Goal: Task Accomplishment & Management: Manage account settings

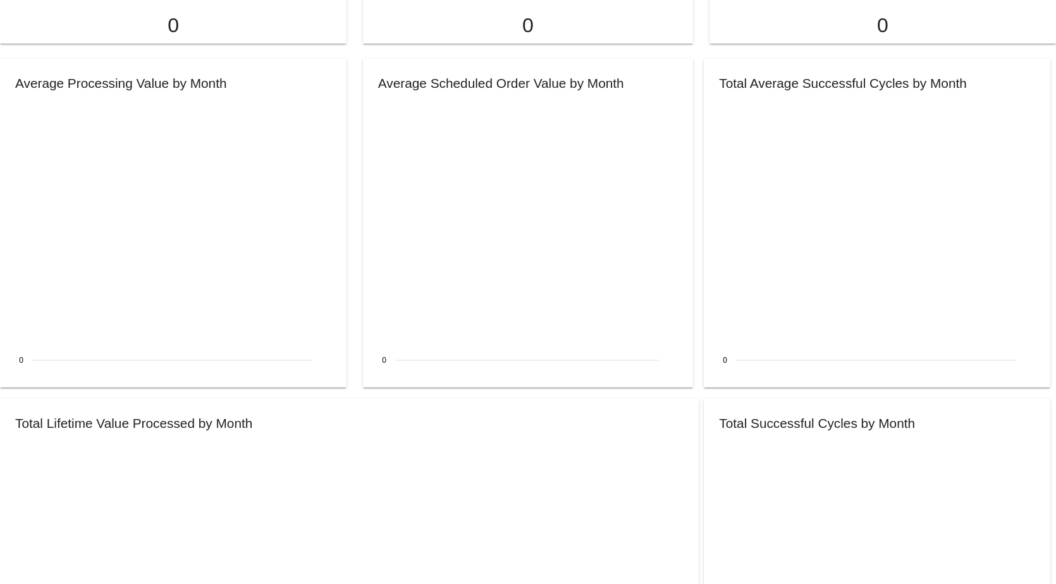
scroll to position [633, 0]
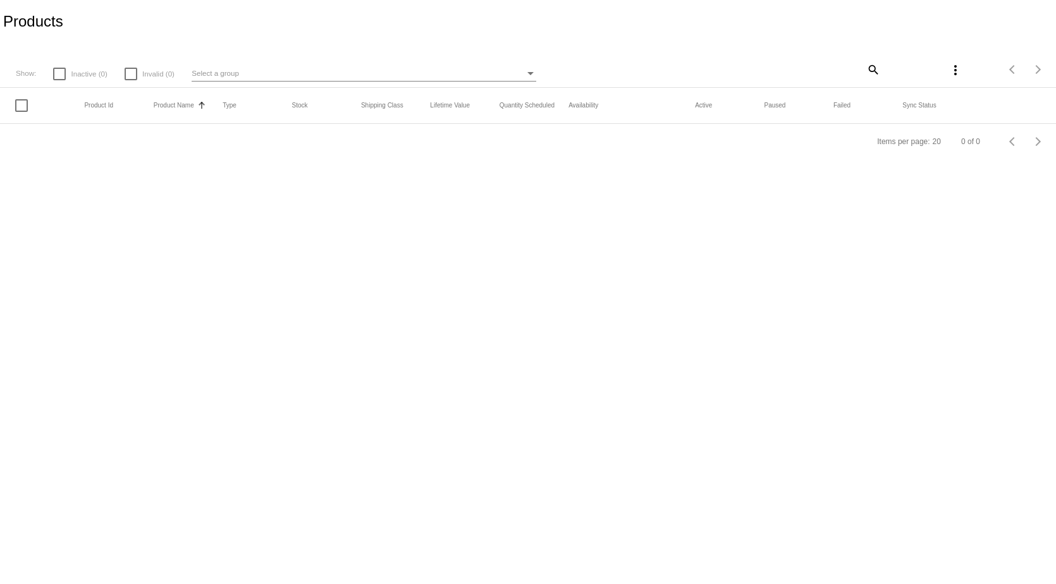
click at [402, 249] on body "Products Show: Inactive (0) Invalid (0) Select a group search more_vert Items p…" at bounding box center [528, 292] width 1056 height 584
click at [781, 249] on body "Products Show: Inactive (0) Invalid (0) Select a group search more_vert Items p…" at bounding box center [528, 292] width 1056 height 584
click at [606, 221] on body "Products Show: Inactive (0) Invalid (0) Select a group search more_vert Items p…" at bounding box center [528, 292] width 1056 height 584
click at [417, 326] on body "Products Show: Inactive (0) Invalid (0) Select a group search more_vert Items p…" at bounding box center [528, 292] width 1056 height 584
click at [424, 170] on body "Products Show: Inactive (0) Invalid (0) Select a group search more_vert Items p…" at bounding box center [528, 292] width 1056 height 584
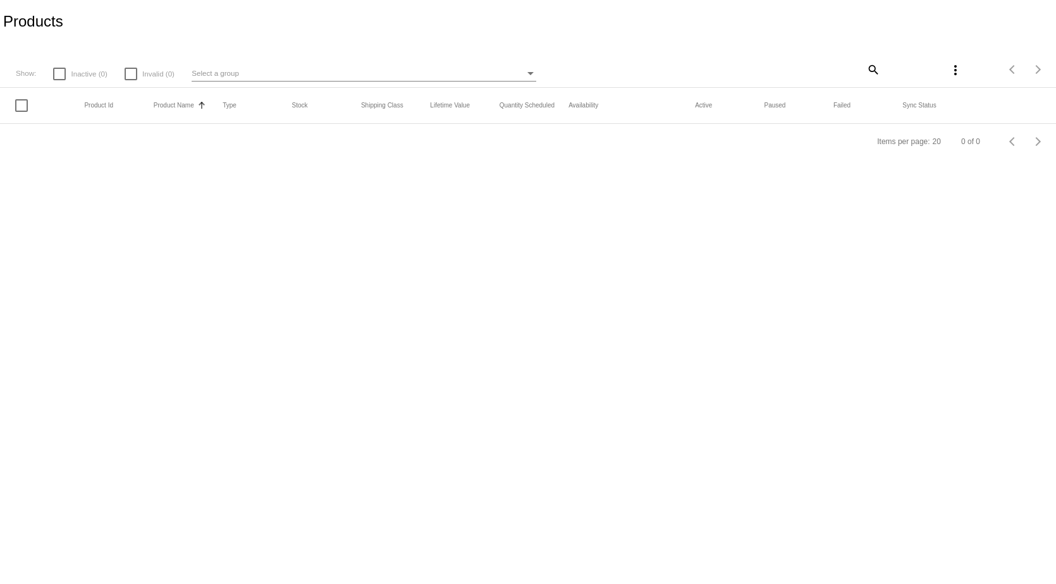
drag, startPoint x: 28, startPoint y: 99, endPoint x: 34, endPoint y: 83, distance: 16.0
click at [27, 99] on mat-header-row "Product Id Product Name Sorted by ProductName ascending Type Stock Shipping Cla…" at bounding box center [528, 106] width 1056 height 36
click at [56, 68] on div at bounding box center [59, 74] width 13 height 13
click at [59, 80] on input "Inactive (0)" at bounding box center [59, 80] width 1 height 1
drag, startPoint x: 56, startPoint y: 79, endPoint x: 110, endPoint y: 55, distance: 58.9
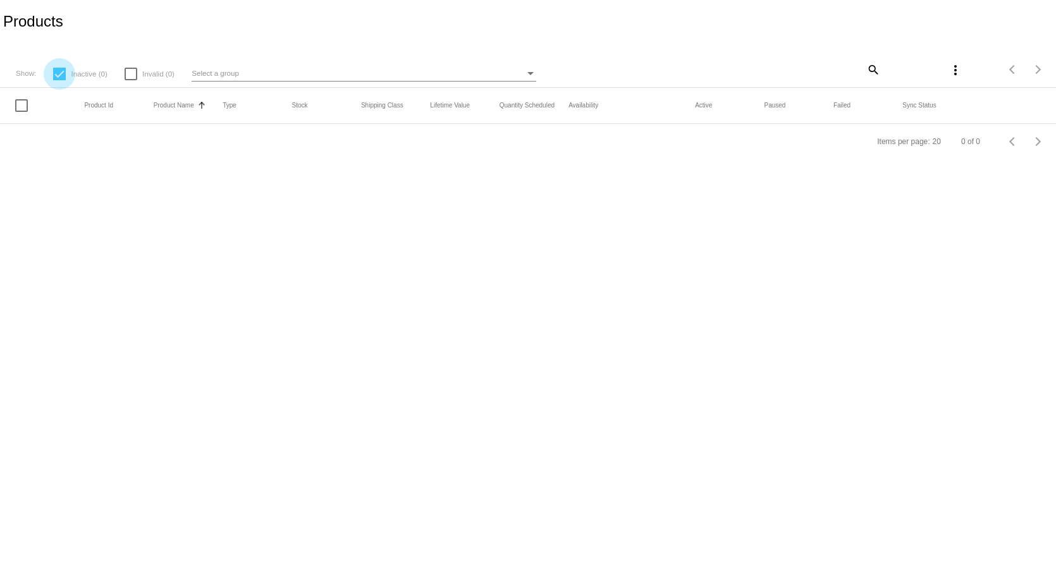
click at [56, 78] on app-dashboard-products "Products Show: Inactive (0) Invalid (0) Select a group search more_vert Items p…" at bounding box center [528, 79] width 1056 height 159
click at [599, 251] on body "Products Show: Inactive (0) Invalid (0) Select a group search more_vert Items p…" at bounding box center [528, 292] width 1056 height 584
click at [63, 76] on div at bounding box center [59, 74] width 13 height 13
click at [59, 80] on input "Inactive (0)" at bounding box center [59, 80] width 1 height 1
checkbox input "false"
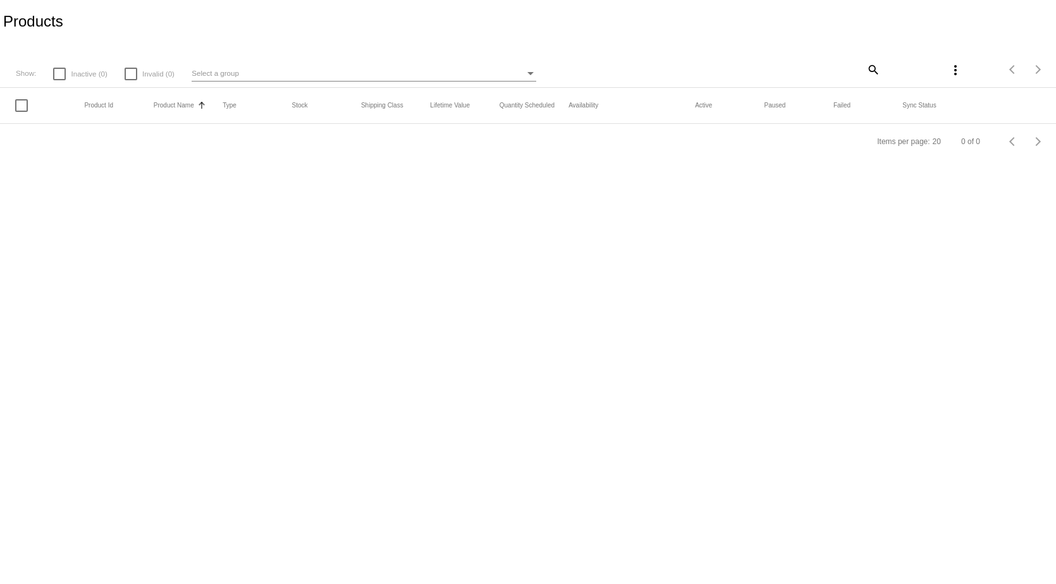
click at [368, 82] on mat-select "Select a group" at bounding box center [364, 74] width 345 height 16
click at [369, 88] on mat-table "Product Id Product Name Sorted by ProductName ascending Type Stock Shipping Cla…" at bounding box center [528, 106] width 1056 height 36
click at [426, 72] on div "Select a group" at bounding box center [358, 73] width 333 height 15
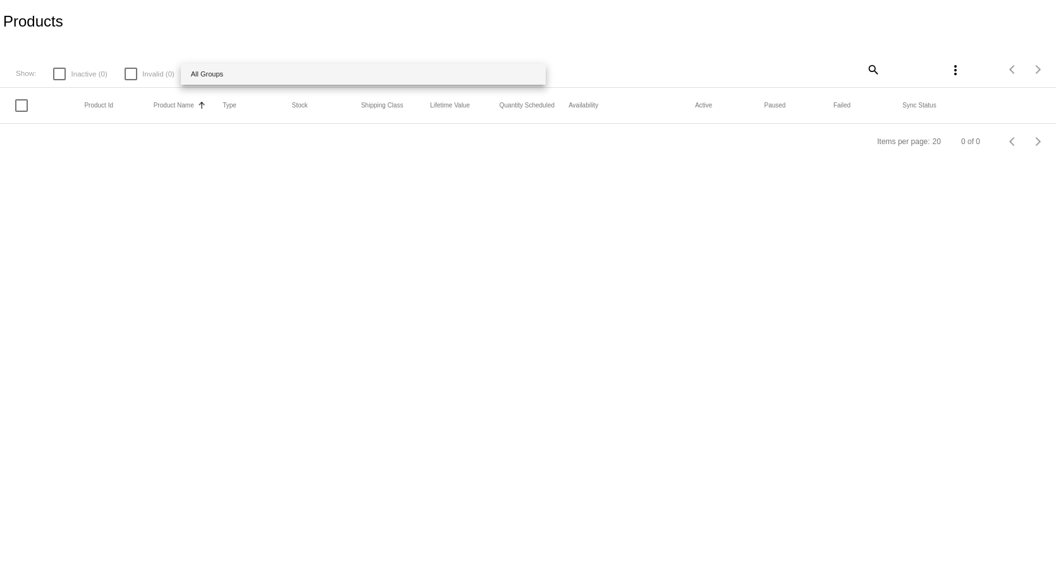
click at [457, 75] on span "All Groups" at bounding box center [363, 74] width 345 height 21
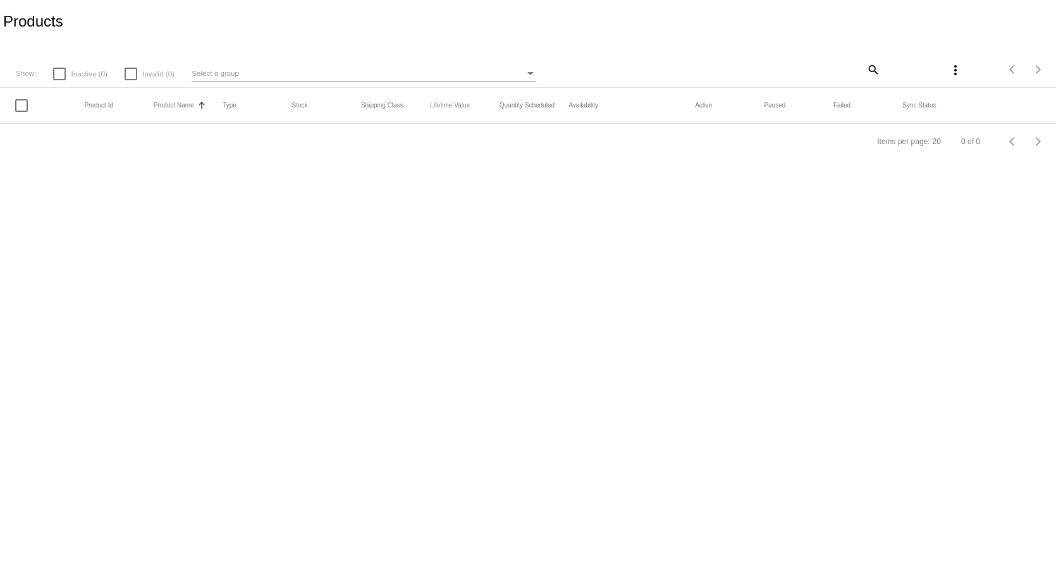
click at [457, 75] on div "Select a group" at bounding box center [358, 73] width 333 height 15
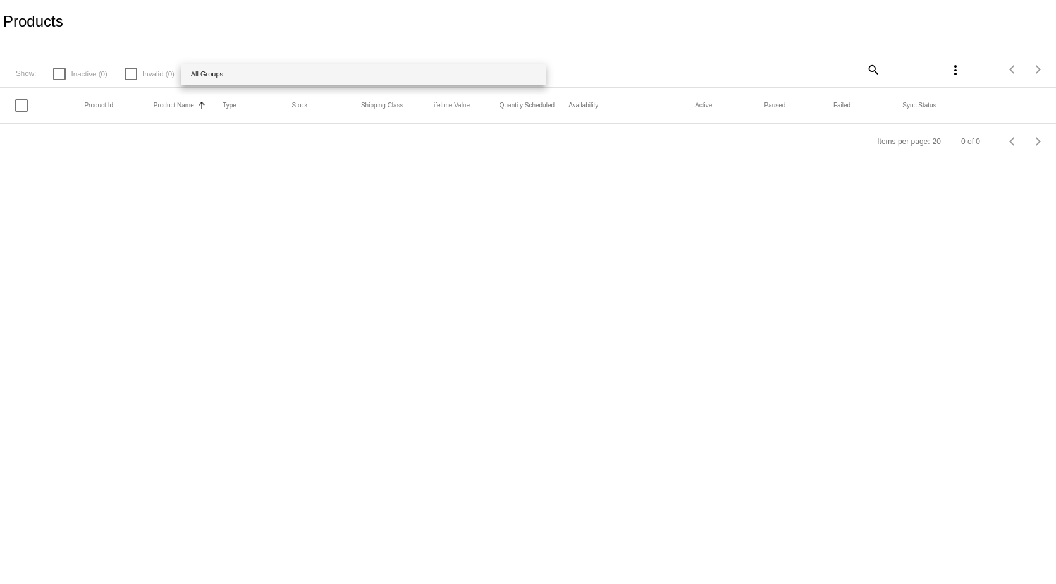
click at [660, 273] on div at bounding box center [528, 292] width 1056 height 584
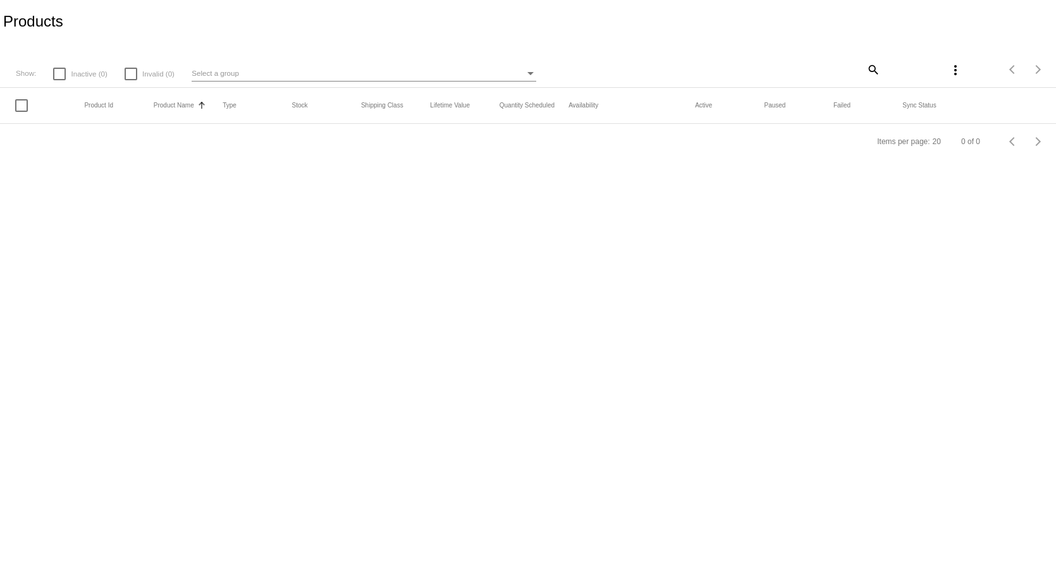
click at [591, 243] on body "Products Show: Inactive (0) Invalid (0) Select a group search more_vert Items p…" at bounding box center [528, 292] width 1056 height 584
click at [590, 314] on body "Products Show: Inactive (0) Invalid (0) Select a group search more_vert Items p…" at bounding box center [528, 292] width 1056 height 584
